Goal: Task Accomplishment & Management: Manage account settings

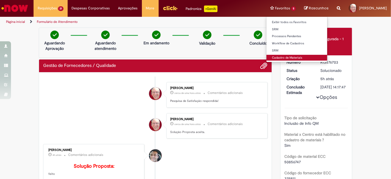
click at [277, 57] on link "Cadastro de Materiais" at bounding box center [296, 58] width 61 height 6
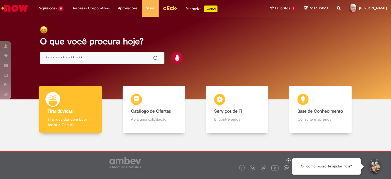
click at [83, 60] on input "Basta digitar aqui" at bounding box center [97, 58] width 102 height 6
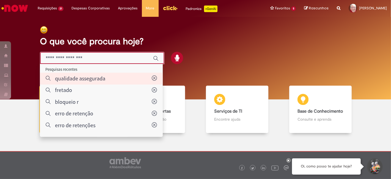
type input "**********"
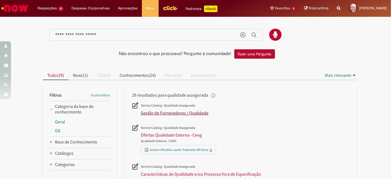
click at [174, 111] on div "Gestão de Fornecedores / Qualidade" at bounding box center [175, 112] width 68 height 5
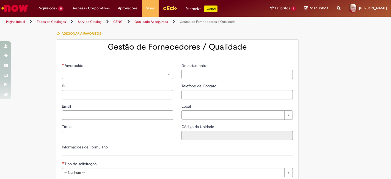
type input "********"
type input "**********"
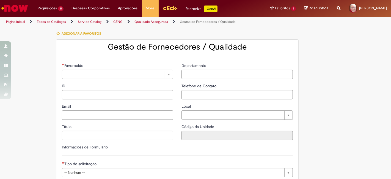
type input "****"
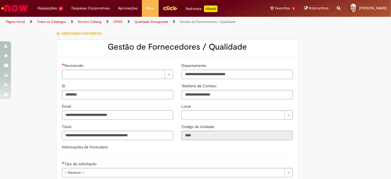
type input "**********"
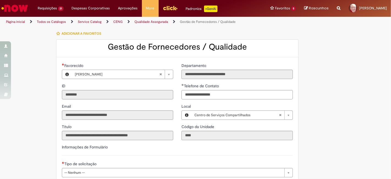
type input "**********"
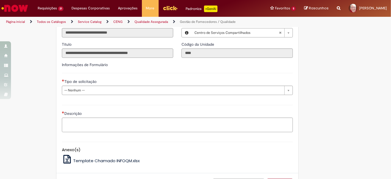
scroll to position [91, 0]
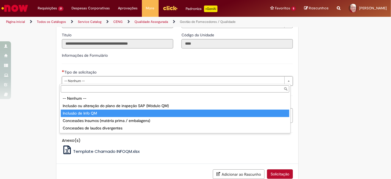
type input "**********"
select select "**********"
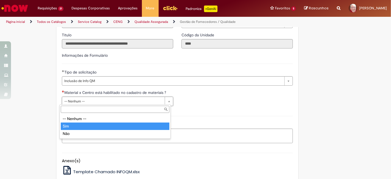
type input "***"
select select "***"
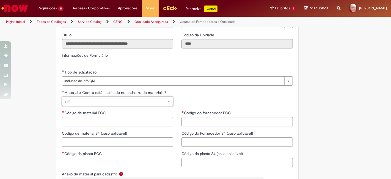
click at [110, 120] on input "Código de material ECC" at bounding box center [117, 121] width 111 height 9
paste input "********"
type input "********"
click at [90, 140] on input "Código de material S4 (caso aplicável)" at bounding box center [117, 141] width 111 height 9
paste input "********"
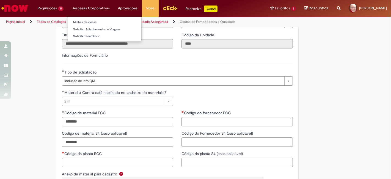
type input "********"
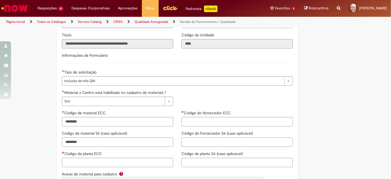
click at [208, 143] on input "Código do Fornecedor S4 (caso aplicável)" at bounding box center [236, 141] width 111 height 9
paste input "******"
type input "******"
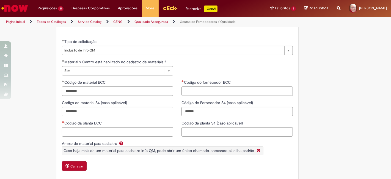
click at [207, 89] on input "Código do fornecedor ECC" at bounding box center [236, 90] width 111 height 9
paste input "******"
type input "******"
click at [90, 131] on input "Código da planta ECC" at bounding box center [117, 131] width 111 height 9
type input "*"
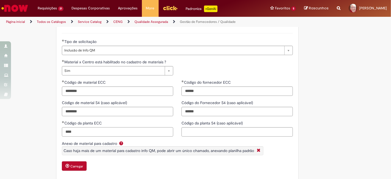
type input "****"
drag, startPoint x: 80, startPoint y: 132, endPoint x: 55, endPoint y: 130, distance: 25.6
click at [58, 130] on div "Código de material ECC ******** Código de material S4 (caso aplicável) ********…" at bounding box center [117, 109] width 119 height 61
click at [191, 133] on input "Código da planta S4 (caso aplicável)" at bounding box center [236, 131] width 111 height 9
paste input "****"
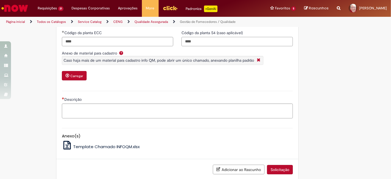
scroll to position [213, 0]
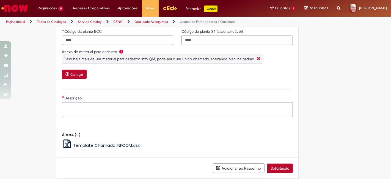
type input "****"
click at [115, 105] on textarea "Descrição" at bounding box center [177, 109] width 231 height 15
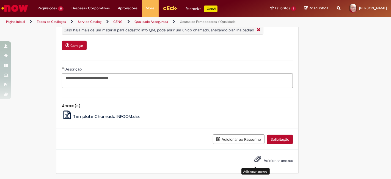
type textarea "**********"
click at [255, 158] on span "Adicionar anexos" at bounding box center [257, 158] width 7 height 7
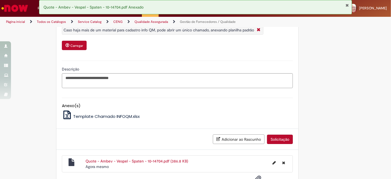
click at [283, 137] on button "Solicitação" at bounding box center [280, 138] width 26 height 9
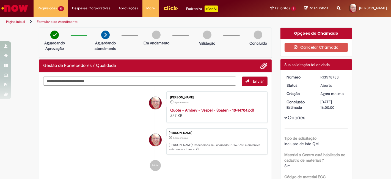
click at [327, 78] on div "R13578783" at bounding box center [333, 76] width 26 height 5
copy div "R13578783"
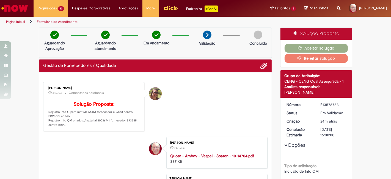
click at [328, 103] on div "R13578783" at bounding box center [333, 104] width 26 height 5
copy div "R13578783"
click at [102, 127] on p "Solução Proposta: Registro info Q para mat.50856451 fornecedor 336873 centro BR…" at bounding box center [93, 114] width 91 height 26
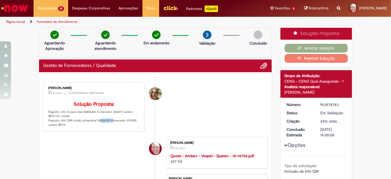
copy p "30036741"
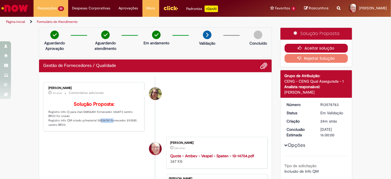
click at [313, 49] on button "Aceitar solução" at bounding box center [315, 48] width 63 height 9
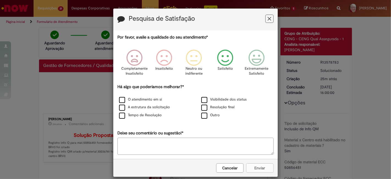
click at [223, 56] on icon "Feedback" at bounding box center [225, 57] width 21 height 16
click at [130, 98] on label "O atendimento em si" at bounding box center [140, 99] width 43 height 5
click at [260, 166] on button "Enviar" at bounding box center [259, 167] width 27 height 9
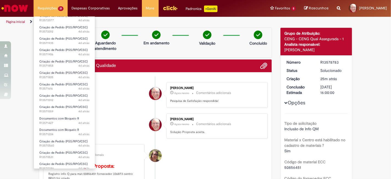
scroll to position [97, 0]
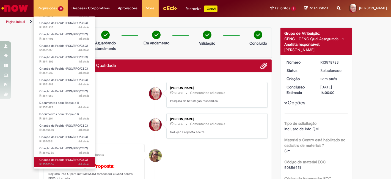
click at [49, 162] on span "4d atrás 4 dias atrás R13570366" at bounding box center [64, 164] width 50 height 4
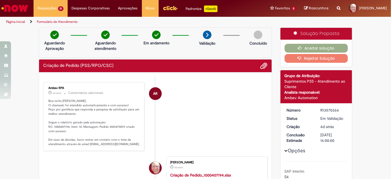
click at [53, 126] on p "Boa noite [PERSON_NAME], O chamado foi atendido automaticamente e com sucesso! …" at bounding box center [93, 123] width 91 height 48
copy p "1000407194"
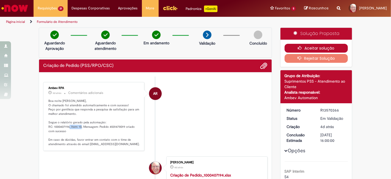
click at [314, 48] on button "Aceitar solução" at bounding box center [315, 48] width 63 height 9
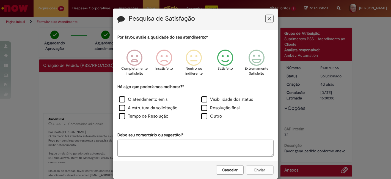
click at [224, 57] on icon "Feedback" at bounding box center [225, 57] width 21 height 16
click at [149, 96] on label "O atendimento em si" at bounding box center [143, 99] width 49 height 6
click at [260, 169] on button "Enviar" at bounding box center [259, 169] width 27 height 9
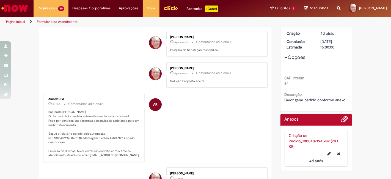
scroll to position [61, 0]
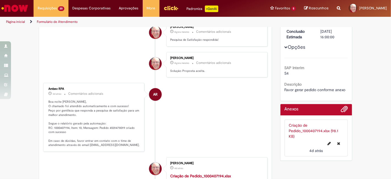
click at [55, 126] on p "Boa noite [PERSON_NAME], O chamado foi atendido automaticamente e com sucesso! …" at bounding box center [93, 123] width 91 height 48
copy p "1000407194"
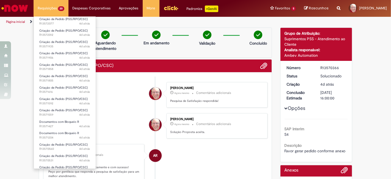
scroll to position [86, 0]
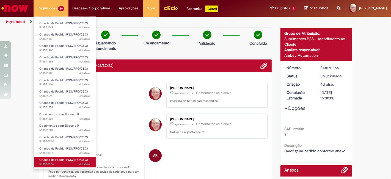
click at [46, 164] on span "4d atrás 4 dias atrás R13570386" at bounding box center [64, 164] width 51 height 4
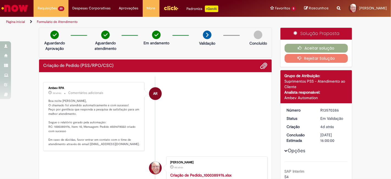
click at [58, 125] on p "Boa noite [PERSON_NAME], O chamado foi atendido automaticamente e com sucesso! …" at bounding box center [93, 123] width 91 height 48
copy p "1000385976"
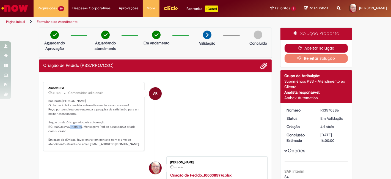
click at [327, 48] on button "Aceitar solução" at bounding box center [315, 48] width 63 height 9
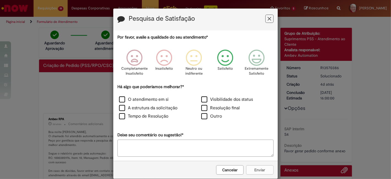
click at [222, 62] on icon "Feedback" at bounding box center [225, 57] width 21 height 16
click at [143, 101] on label "O atendimento em si" at bounding box center [143, 99] width 49 height 6
click at [255, 170] on button "Enviar" at bounding box center [259, 169] width 27 height 9
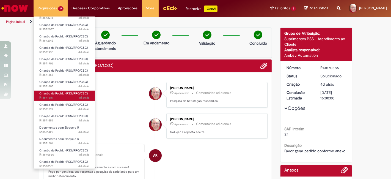
scroll to position [74, 0]
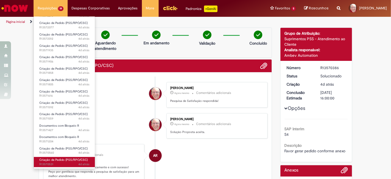
click at [50, 162] on span "4d atrás 4 dias atrás R13570531" at bounding box center [64, 164] width 50 height 4
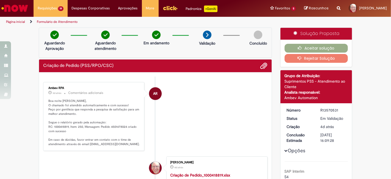
click at [60, 124] on p "Boa noite [PERSON_NAME], O chamado foi atendido automaticamente e com sucesso! …" at bounding box center [93, 123] width 91 height 48
copy p "1000418819"
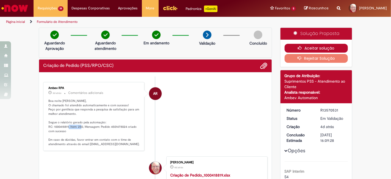
click at [318, 49] on button "Aceitar solução" at bounding box center [315, 48] width 63 height 9
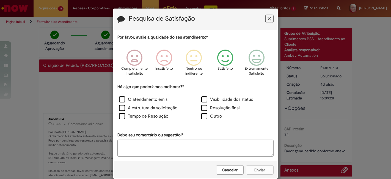
click at [220, 59] on icon "Feedback" at bounding box center [225, 57] width 21 height 16
click at [154, 97] on label "O atendimento em si" at bounding box center [143, 99] width 49 height 6
click at [257, 168] on button "Enviar" at bounding box center [259, 169] width 27 height 9
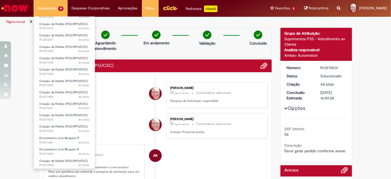
scroll to position [63, 0]
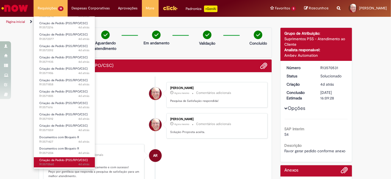
click at [55, 162] on span "4d atrás 4 dias atrás R13570560" at bounding box center [64, 164] width 50 height 4
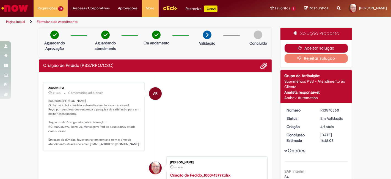
click at [310, 46] on button "Aceitar solução" at bounding box center [315, 48] width 63 height 9
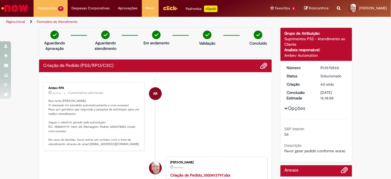
click at [60, 125] on p "Boa noite [PERSON_NAME], O chamado foi atendido automaticamente e com sucesso! …" at bounding box center [93, 123] width 91 height 48
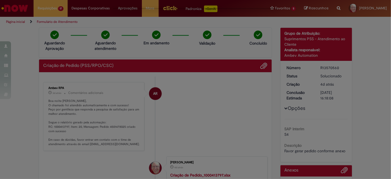
click at [60, 125] on div "Feedback" at bounding box center [195, 89] width 391 height 179
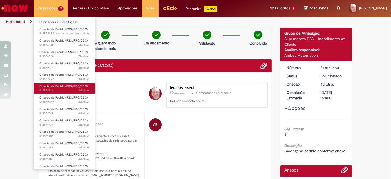
scroll to position [52, 0]
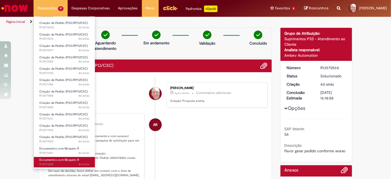
click at [54, 161] on span "Documentos com Bloqueio R" at bounding box center [59, 159] width 40 height 4
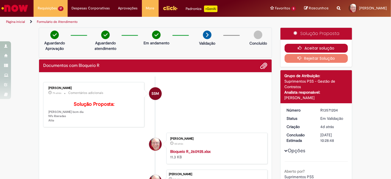
click at [317, 48] on button "Aceitar solução" at bounding box center [315, 48] width 63 height 9
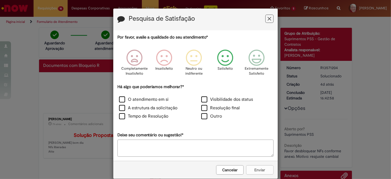
click at [224, 58] on icon "Feedback" at bounding box center [225, 57] width 21 height 16
click at [136, 100] on label "O atendimento em si" at bounding box center [143, 99] width 49 height 6
click at [260, 168] on button "Enviar" at bounding box center [259, 169] width 27 height 9
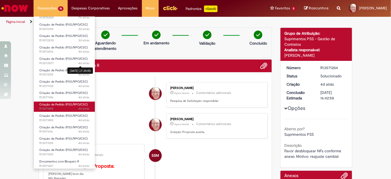
scroll to position [40, 0]
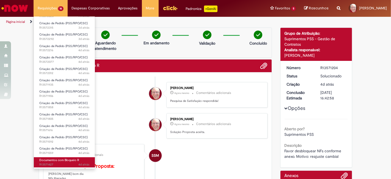
click at [48, 162] on span "4d atrás 4 dias atrás R13571427" at bounding box center [64, 164] width 50 height 4
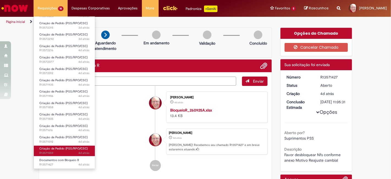
click at [53, 149] on span "Criação de Pedido (PSS/RPO/CSC)" at bounding box center [63, 148] width 48 height 4
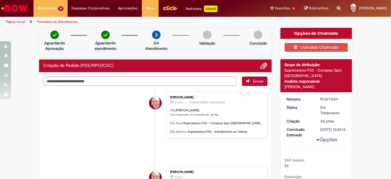
click at [322, 98] on div "R13571559" at bounding box center [333, 98] width 26 height 5
copy div "R13571559"
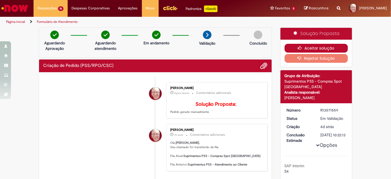
click at [316, 45] on button "Aceitar solução" at bounding box center [315, 48] width 63 height 9
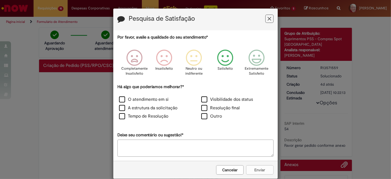
click at [222, 61] on icon "Feedback" at bounding box center [225, 57] width 21 height 16
click at [139, 95] on div "Há algo que poderíamos melhorar?* O atendimento em si Visibilidade dos status A…" at bounding box center [195, 102] width 156 height 37
click at [135, 98] on label "O atendimento em si" at bounding box center [143, 99] width 49 height 6
click at [257, 167] on button "Enviar" at bounding box center [259, 169] width 27 height 9
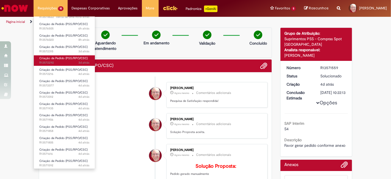
scroll to position [29, 0]
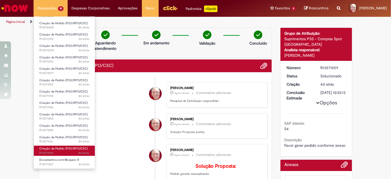
click at [54, 152] on span "4d atrás 4 dias atrás R13571592" at bounding box center [64, 152] width 50 height 4
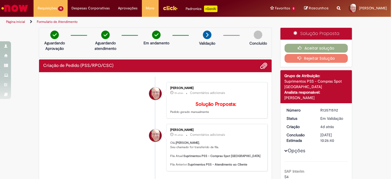
click at [329, 111] on div "R13571592" at bounding box center [333, 109] width 26 height 5
copy div "R13571592"
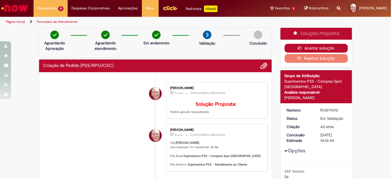
click at [322, 48] on button "Aceitar solução" at bounding box center [315, 48] width 63 height 9
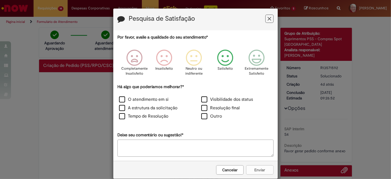
click at [218, 58] on icon "Feedback" at bounding box center [225, 57] width 21 height 16
click at [145, 101] on label "O atendimento em si" at bounding box center [143, 99] width 49 height 6
click at [257, 168] on button "Enviar" at bounding box center [259, 169] width 27 height 9
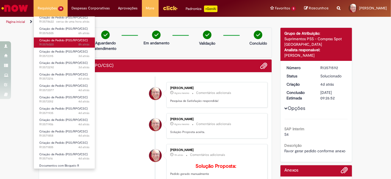
scroll to position [18, 0]
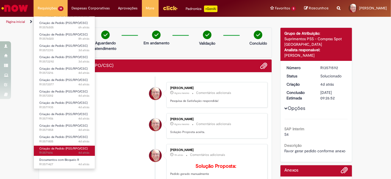
click at [50, 152] on span "4d atrás 4 dias atrás R13571616" at bounding box center [64, 152] width 50 height 4
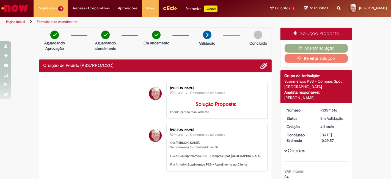
click at [330, 111] on div "R13571616" at bounding box center [333, 109] width 26 height 5
copy div "R13571616"
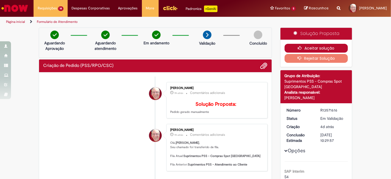
click at [321, 48] on button "Aceitar solução" at bounding box center [315, 48] width 63 height 9
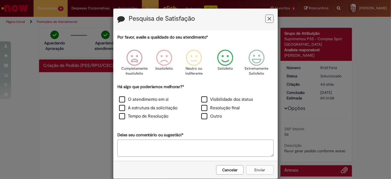
drag, startPoint x: 225, startPoint y: 56, endPoint x: 173, endPoint y: 95, distance: 65.4
click at [226, 56] on icon "Feedback" at bounding box center [225, 57] width 21 height 16
click at [154, 98] on label "O atendimento em si" at bounding box center [143, 99] width 49 height 6
click at [256, 169] on button "Enviar" at bounding box center [259, 169] width 27 height 9
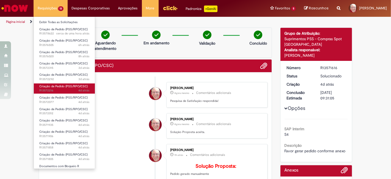
scroll to position [6, 0]
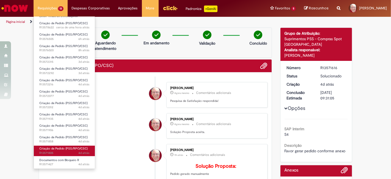
click at [47, 154] on span "4d atrás 4 dias atrás R13571805" at bounding box center [64, 152] width 50 height 4
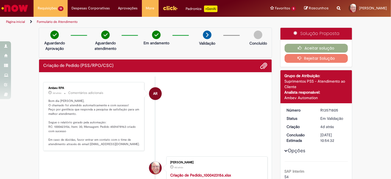
click at [63, 126] on p "Bom dia [PERSON_NAME], O chamado foi atendido automaticamente e com sucesso! Pe…" at bounding box center [93, 123] width 91 height 48
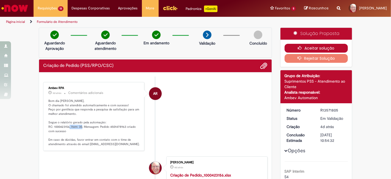
click at [317, 48] on button "Aceitar solução" at bounding box center [315, 48] width 63 height 9
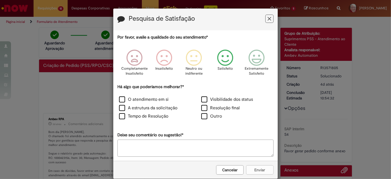
click at [225, 60] on icon "Feedback" at bounding box center [225, 57] width 21 height 16
click at [144, 98] on label "O atendimento em si" at bounding box center [143, 99] width 49 height 6
click at [260, 167] on button "Enviar" at bounding box center [259, 169] width 27 height 9
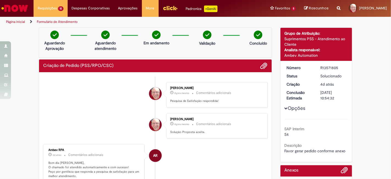
scroll to position [30, 0]
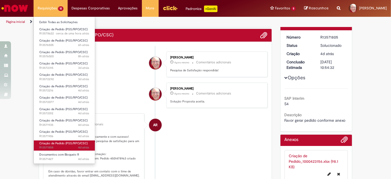
click at [52, 144] on span "Criação de Pedido (PSS/RPO/CSC)" at bounding box center [63, 143] width 48 height 4
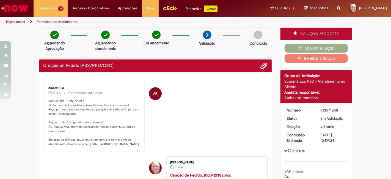
click at [62, 94] on icon "Histórico de tíquete" at bounding box center [64, 93] width 5 height 5
click at [62, 124] on p "Bom dia [PERSON_NAME], O chamado foi atendido automaticamente e com sucesso! Pe…" at bounding box center [93, 123] width 91 height 48
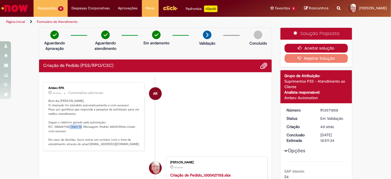
click at [314, 47] on button "Aceitar solução" at bounding box center [315, 48] width 63 height 9
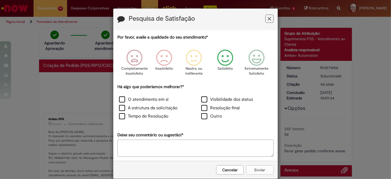
click at [227, 58] on icon "Feedback" at bounding box center [225, 57] width 21 height 16
click at [126, 98] on label "O atendimento em si" at bounding box center [143, 99] width 49 height 6
click at [258, 169] on button "Enviar" at bounding box center [259, 169] width 27 height 9
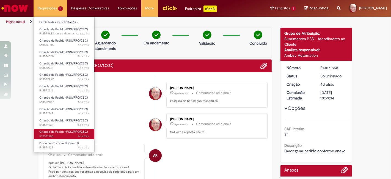
click at [51, 135] on span "4d atrás 4 dias atrás R13571906" at bounding box center [63, 136] width 49 height 4
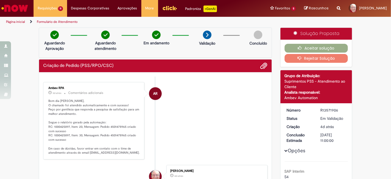
click at [57, 126] on p "Bom dia [PERSON_NAME], O chamado foi atendido automaticamente e com sucesso! Pe…" at bounding box center [93, 127] width 91 height 56
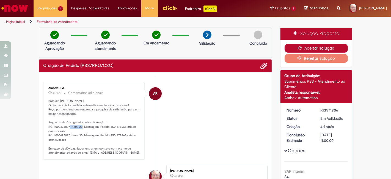
click at [317, 46] on button "Aceitar solução" at bounding box center [315, 48] width 63 height 9
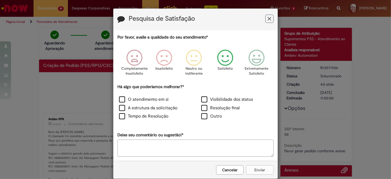
click at [224, 61] on icon "Feedback" at bounding box center [225, 57] width 21 height 16
click at [136, 99] on label "O atendimento em si" at bounding box center [143, 99] width 49 height 6
click at [255, 169] on button "Enviar" at bounding box center [259, 169] width 27 height 9
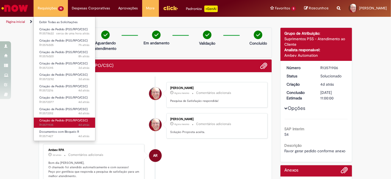
click at [50, 122] on span "4d atrás 4 dias atrás R13571935" at bounding box center [64, 124] width 50 height 4
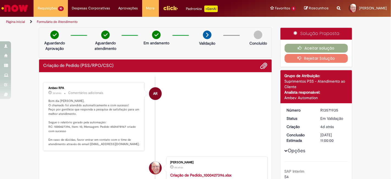
click at [61, 126] on p "Bom dia [PERSON_NAME], O chamado foi atendido automaticamente e com sucesso! Pe…" at bounding box center [93, 123] width 91 height 48
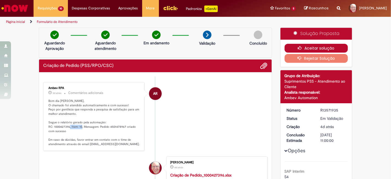
click at [322, 49] on button "Aceitar solução" at bounding box center [315, 48] width 63 height 9
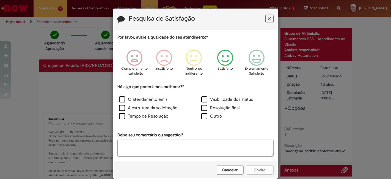
drag, startPoint x: 226, startPoint y: 60, endPoint x: 200, endPoint y: 83, distance: 34.8
click at [226, 60] on icon "Feedback" at bounding box center [225, 57] width 21 height 16
click at [145, 101] on label "O atendimento em si" at bounding box center [143, 99] width 49 height 6
click at [254, 168] on button "Enviar" at bounding box center [259, 169] width 27 height 9
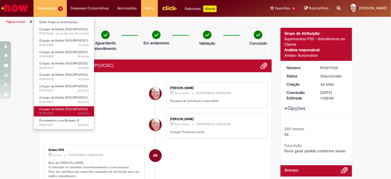
click at [51, 111] on span "4d atrás 4 dias atrás R13572012" at bounding box center [63, 113] width 49 height 4
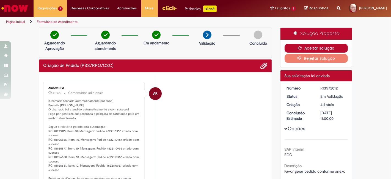
click at [317, 46] on button "Aceitar solução" at bounding box center [315, 48] width 63 height 9
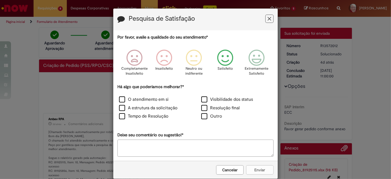
click at [229, 60] on icon "Feedback" at bounding box center [225, 57] width 21 height 16
click at [152, 100] on label "O atendimento em si" at bounding box center [143, 99] width 49 height 6
click at [260, 169] on button "Enviar" at bounding box center [259, 169] width 27 height 9
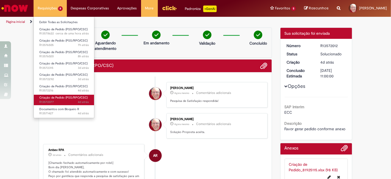
click at [57, 99] on span "Criação de Pedido (PSS/RPO/CSC)" at bounding box center [63, 97] width 48 height 4
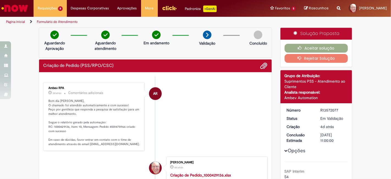
click at [56, 126] on p "Bom dia [PERSON_NAME], O chamado foi atendido automaticamente e com sucesso! Pe…" at bounding box center [93, 123] width 91 height 48
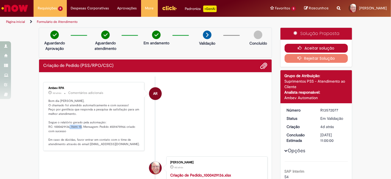
click at [318, 47] on button "Aceitar solução" at bounding box center [315, 48] width 63 height 9
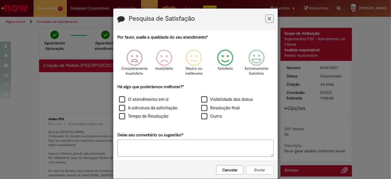
click at [224, 62] on icon "Feedback" at bounding box center [225, 57] width 21 height 16
click at [144, 96] on label "O atendimento em si" at bounding box center [143, 99] width 49 height 6
click at [256, 168] on button "Enviar" at bounding box center [259, 169] width 27 height 9
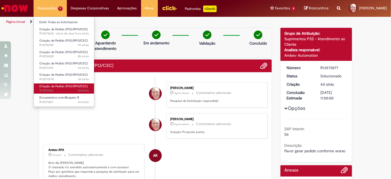
click at [54, 89] on span "4d atrás 4 dias atrás R13572216" at bounding box center [63, 90] width 49 height 4
click at [53, 89] on span "4d atrás 4 dias atrás R13572216" at bounding box center [63, 90] width 49 height 4
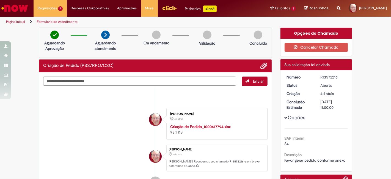
click at [325, 76] on div "R13572216" at bounding box center [333, 76] width 26 height 5
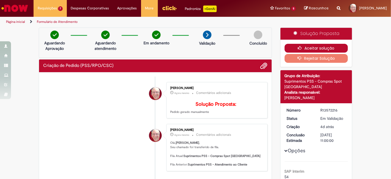
click at [321, 46] on button "Aceitar solução" at bounding box center [315, 48] width 63 height 9
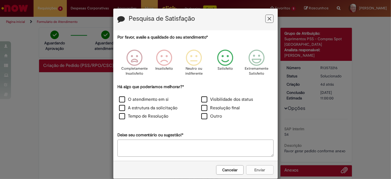
click at [225, 59] on icon "Feedback" at bounding box center [225, 57] width 21 height 16
click at [145, 99] on label "O atendimento em si" at bounding box center [143, 99] width 49 height 6
click at [255, 169] on button "Enviar" at bounding box center [259, 169] width 27 height 9
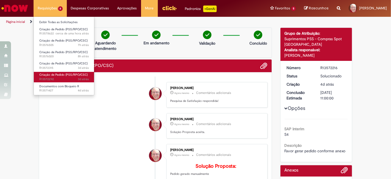
click at [58, 77] on span "3d atrás 3 dias atrás R13572292" at bounding box center [63, 79] width 49 height 4
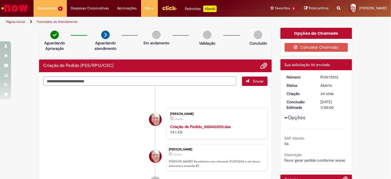
click at [326, 79] on div "R13572292" at bounding box center [333, 76] width 26 height 5
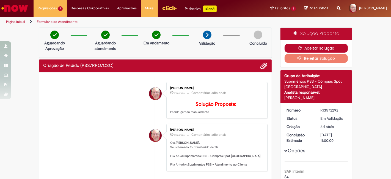
click at [318, 46] on button "Aceitar solução" at bounding box center [315, 48] width 63 height 9
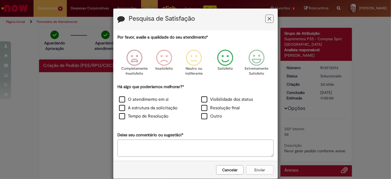
click at [223, 58] on icon "Feedback" at bounding box center [225, 57] width 21 height 16
click at [156, 97] on label "O atendimento em si" at bounding box center [143, 99] width 49 height 6
click at [255, 170] on button "Enviar" at bounding box center [259, 169] width 27 height 9
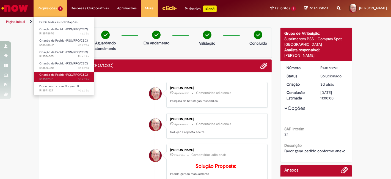
click at [53, 76] on link "Criação de Pedido (PSS/RPO/CSC) 3d atrás 3 dias atrás R13572315" at bounding box center [64, 77] width 60 height 10
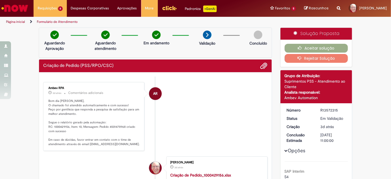
click at [58, 125] on p "Bom dia [PERSON_NAME], O chamado foi atendido automaticamente e com sucesso! Pe…" at bounding box center [93, 123] width 91 height 48
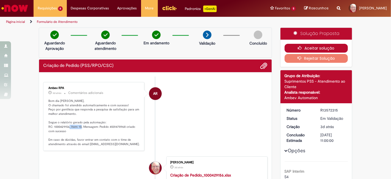
click at [316, 47] on button "Aceitar solução" at bounding box center [315, 48] width 63 height 9
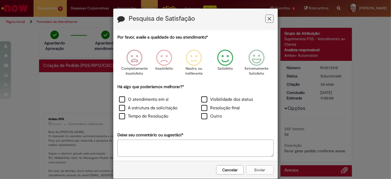
click at [230, 56] on icon "Feedback" at bounding box center [225, 57] width 21 height 16
click at [130, 98] on label "O atendimento em si" at bounding box center [143, 99] width 49 height 6
click at [259, 166] on button "Enviar" at bounding box center [259, 169] width 27 height 9
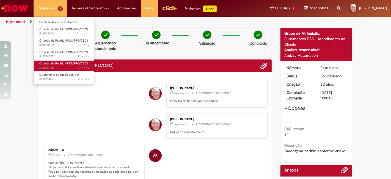
click at [56, 66] on span "8h atrás 8 horas atrás R13576020" at bounding box center [63, 68] width 49 height 4
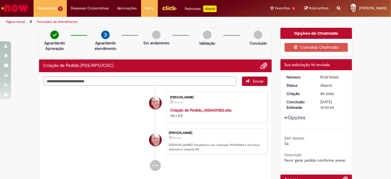
click at [326, 77] on div "R13576020" at bounding box center [333, 76] width 26 height 5
drag, startPoint x: 105, startPoint y: 111, endPoint x: 108, endPoint y: 108, distance: 4.1
click at [106, 111] on li "[PERSON_NAME] 8h atrás 8 horas atrás Criação de Pedido_1000429250.xlsx 98.1 KB" at bounding box center [155, 106] width 224 height 31
click at [327, 77] on div "R13576020" at bounding box center [333, 76] width 26 height 5
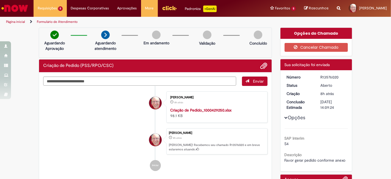
click at [327, 77] on div "R13576020" at bounding box center [333, 76] width 26 height 5
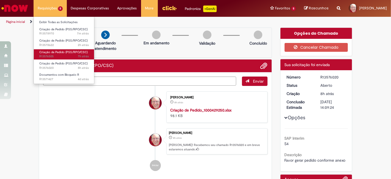
click at [52, 52] on span "Criação de Pedido (PSS/RPO/CSC)" at bounding box center [63, 52] width 48 height 4
